Goal: Download file/media

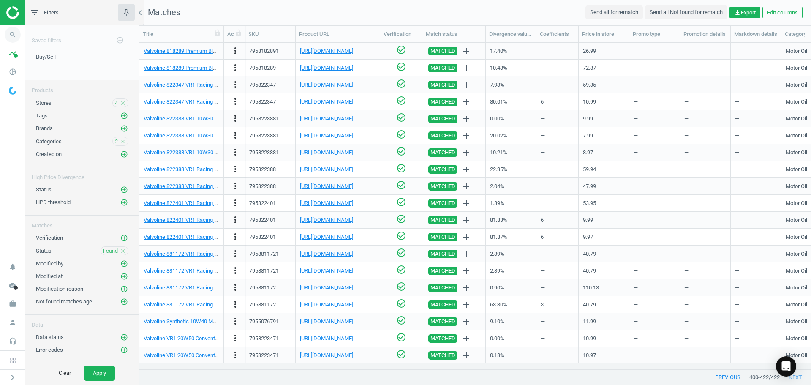
scroll to position [313, 665]
click at [10, 14] on img at bounding box center [36, 12] width 60 height 13
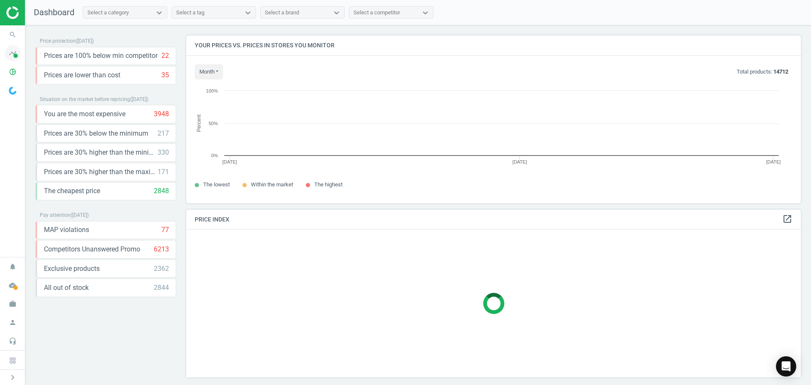
scroll to position [4, 4]
click at [14, 60] on icon "timeline" at bounding box center [13, 53] width 16 height 16
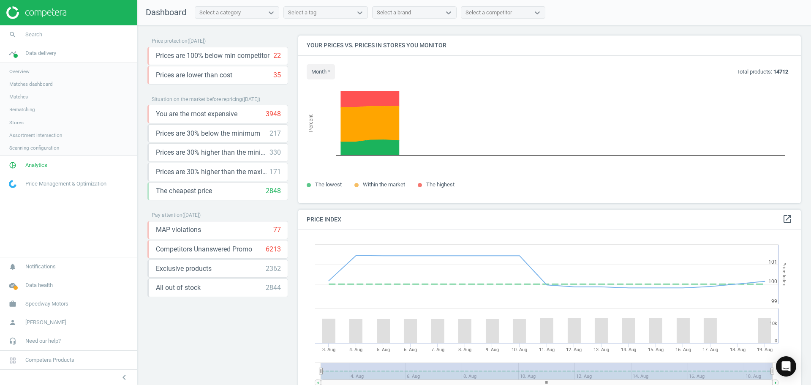
scroll to position [207, 509]
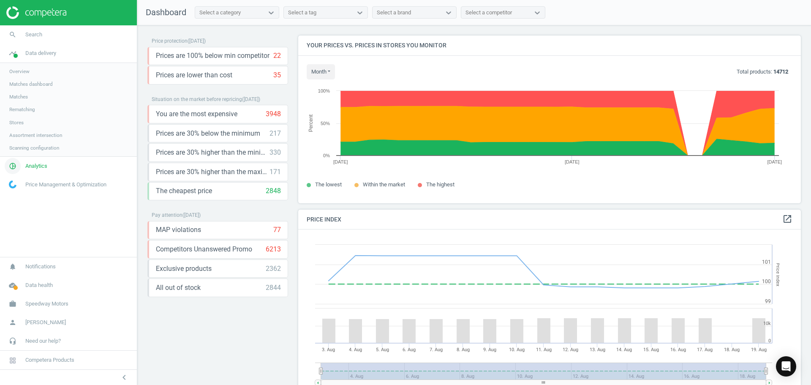
click at [41, 170] on link "pie_chart_outlined Analytics" at bounding box center [68, 166] width 137 height 19
click at [24, 106] on link "Products" at bounding box center [68, 102] width 137 height 13
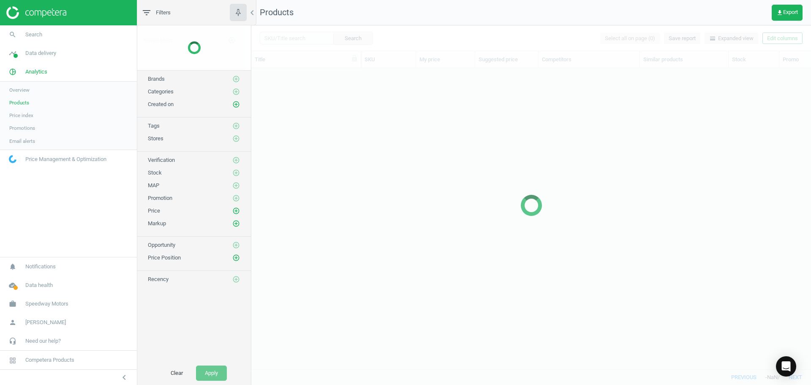
scroll to position [288, 553]
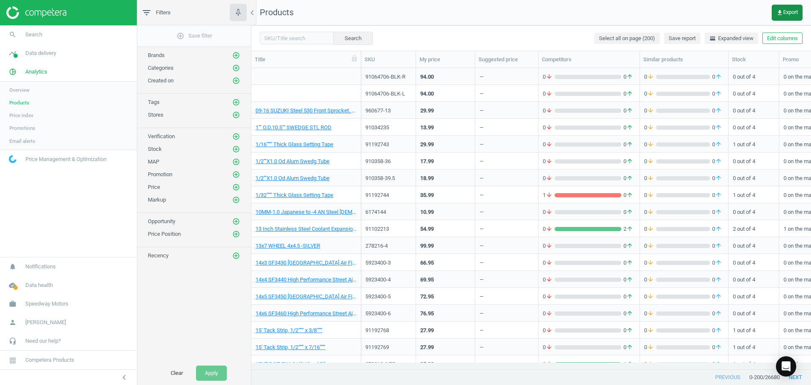
click at [782, 17] on button "get_app Export" at bounding box center [787, 13] width 31 height 16
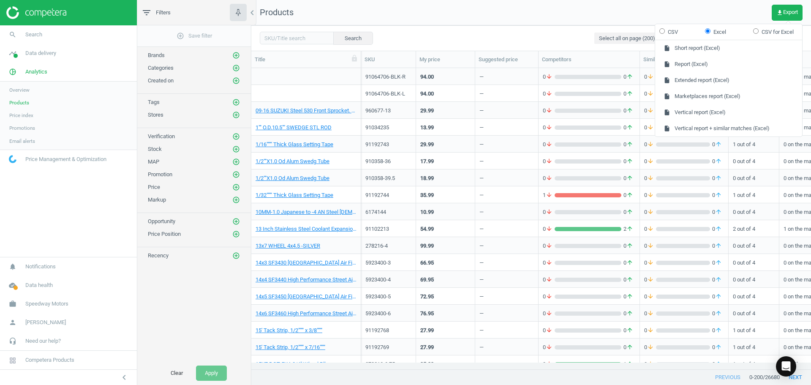
click at [661, 31] on input "CSV" at bounding box center [661, 30] width 5 height 5
radio input "true"
click at [697, 78] on button "insert_drive_file Extended report (CSV)" at bounding box center [728, 80] width 147 height 16
